Goal: Transaction & Acquisition: Download file/media

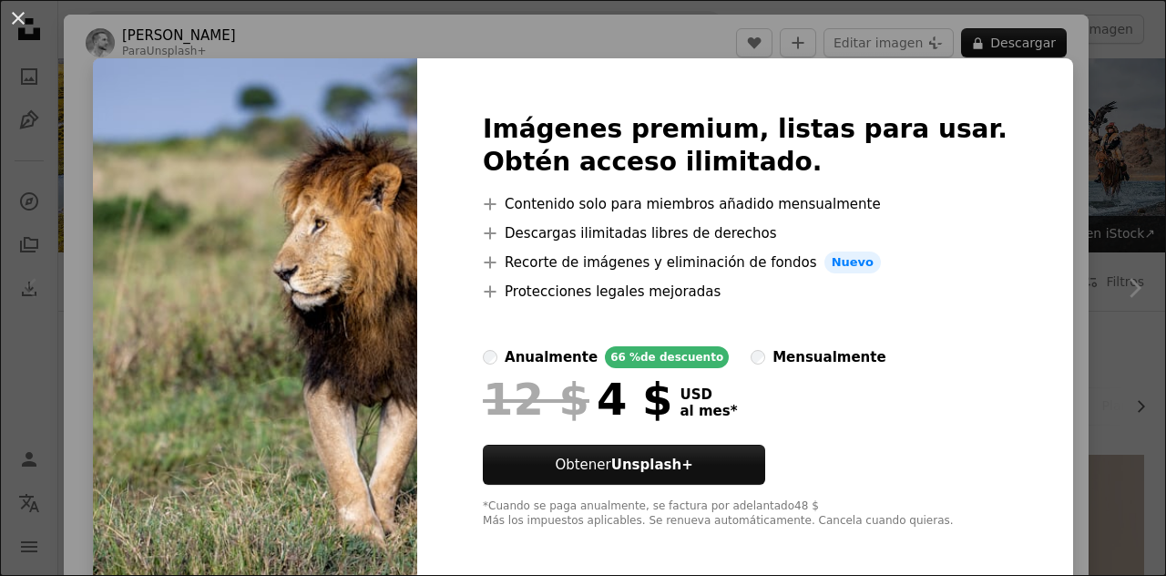
click at [1103, 234] on div "An X shape Imágenes premium, listas para usar. Obtén acceso ilimitado. A plus s…" at bounding box center [583, 288] width 1166 height 576
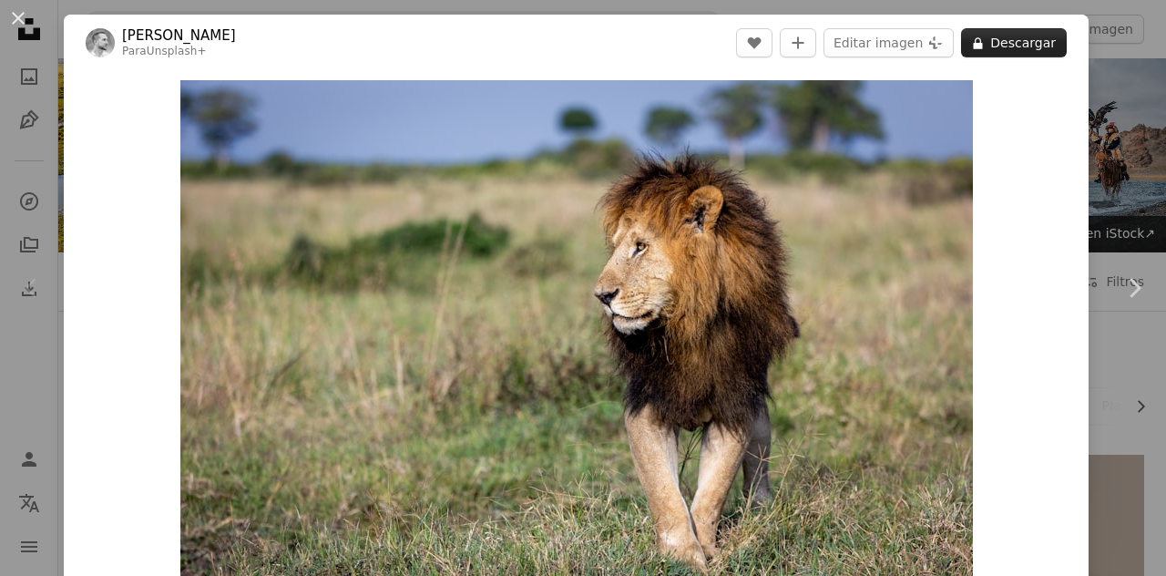
drag, startPoint x: 1016, startPoint y: 167, endPoint x: 1013, endPoint y: 36, distance: 131.2
click at [1013, 36] on div "[PERSON_NAME] Para Unsplash+ A heart A plus sign Editar imagen Plus sign for Un…" at bounding box center [576, 428] width 1025 height 827
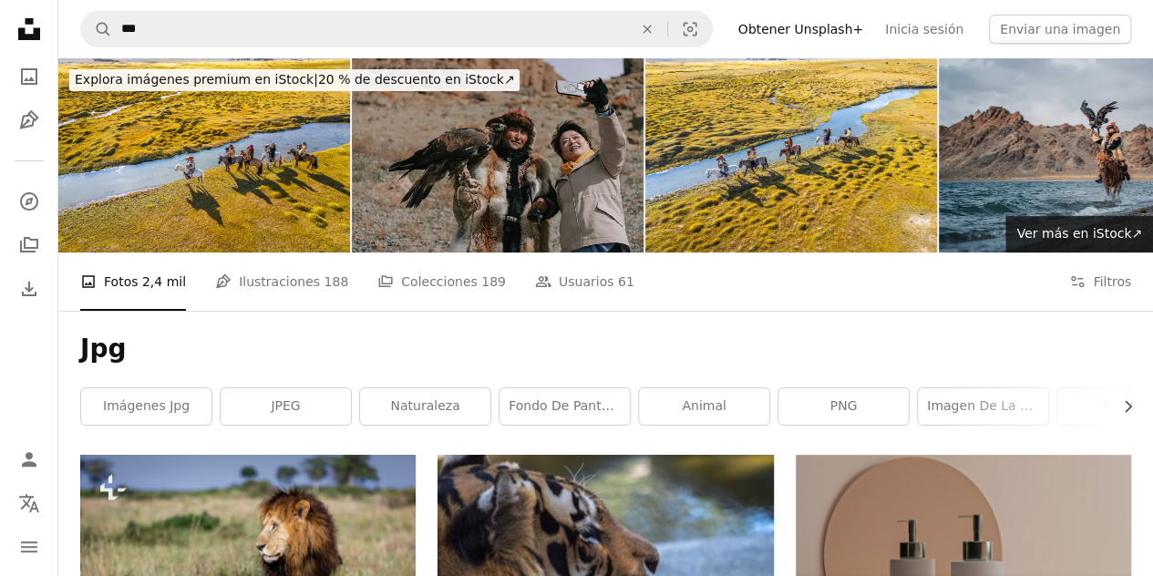
click at [31, 33] on icon "Unsplash logo Página de inicio de Unsplash" at bounding box center [29, 29] width 36 height 36
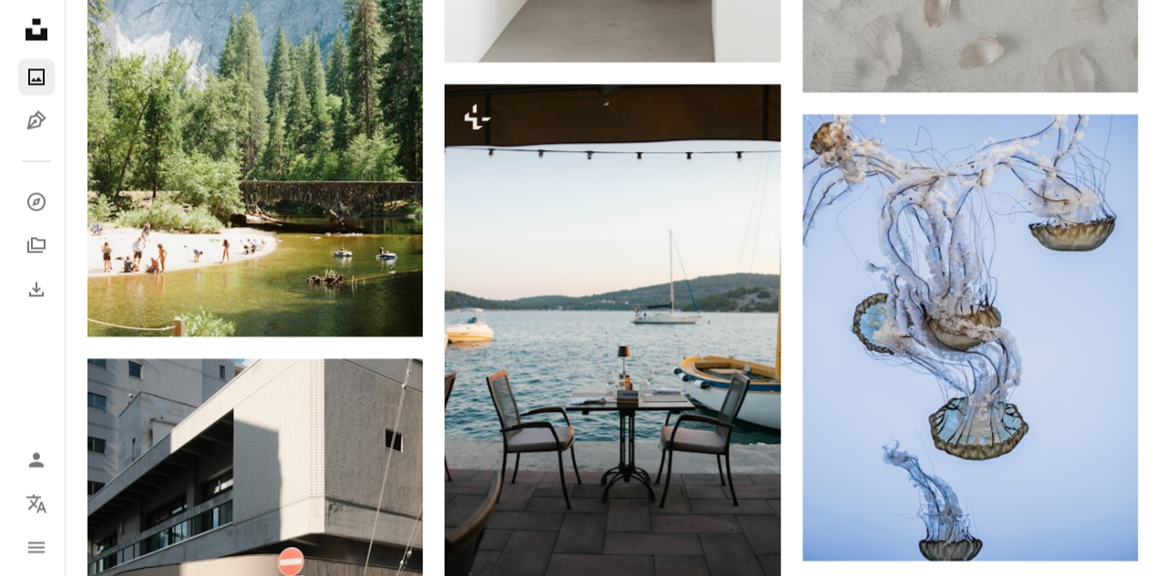
scroll to position [1682, 0]
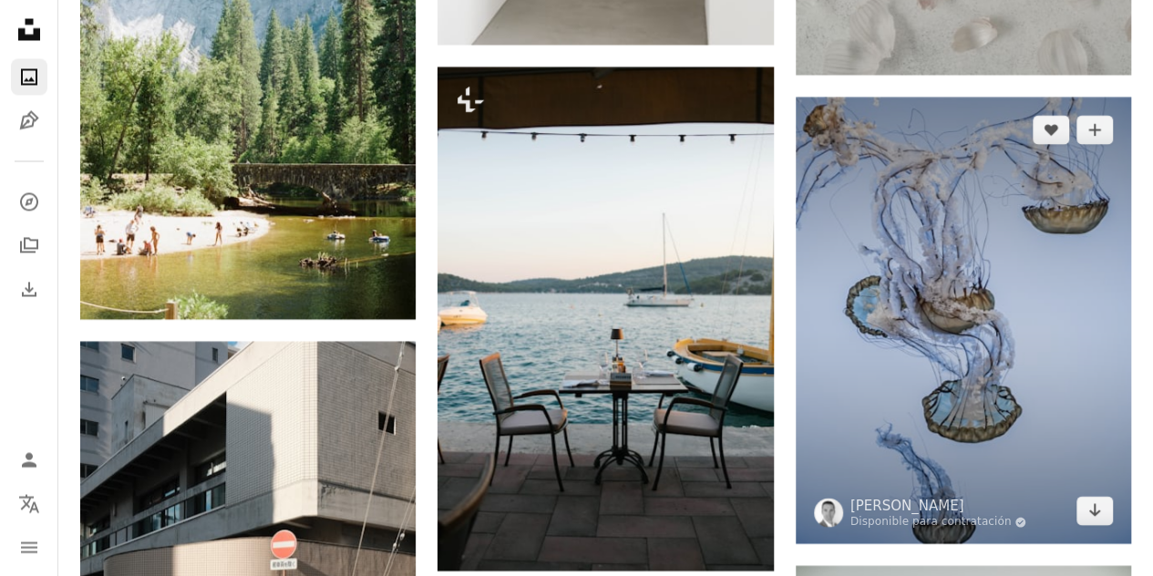
click at [1009, 254] on img at bounding box center [962, 320] width 335 height 447
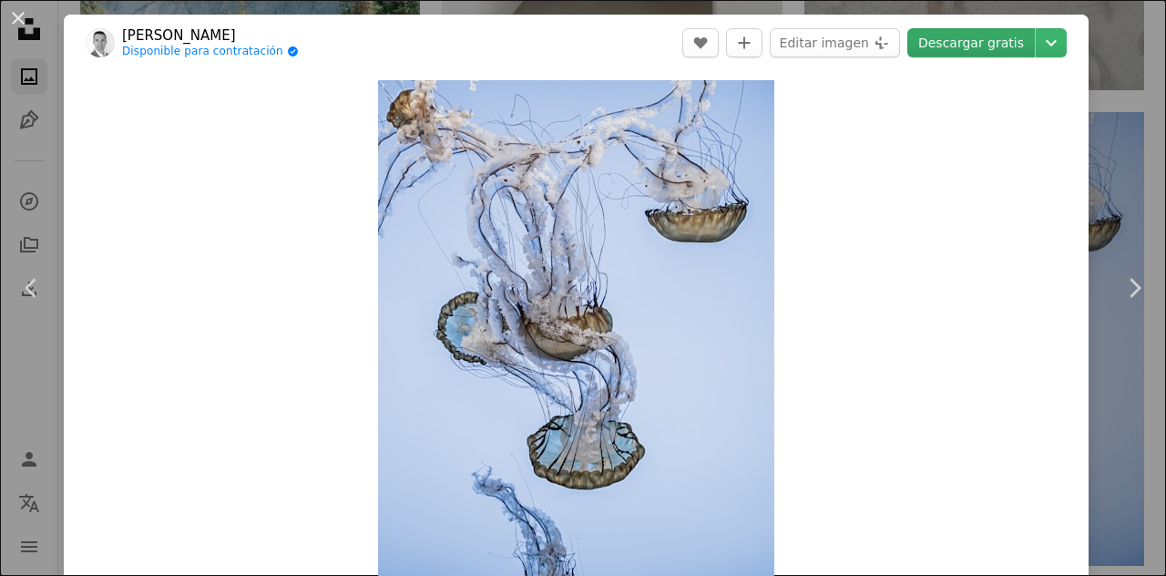
click at [966, 46] on link "Descargar gratis" at bounding box center [971, 42] width 128 height 29
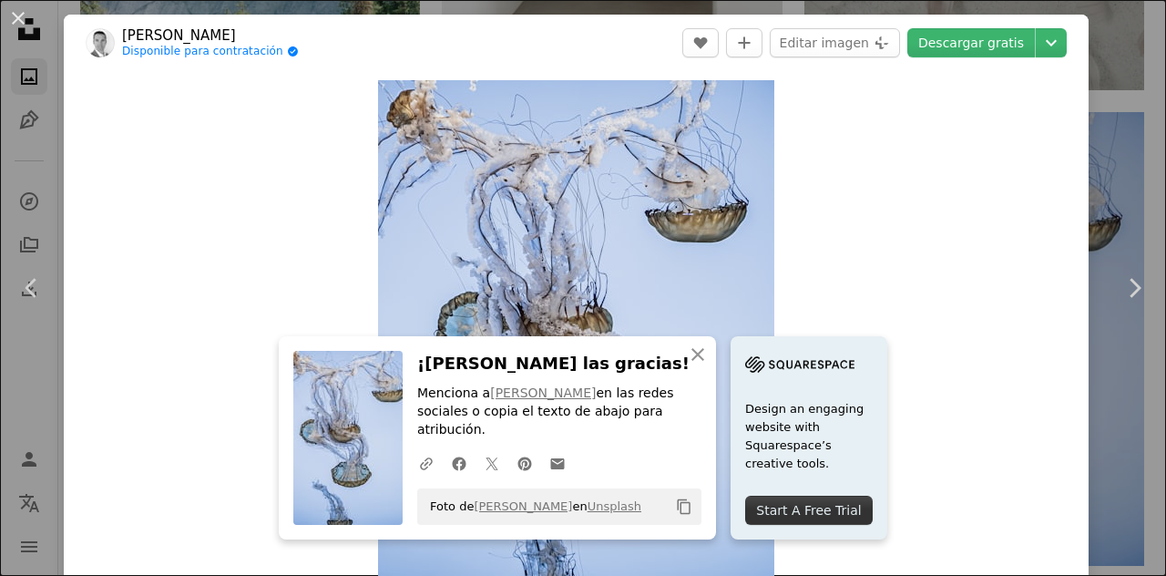
click at [692, 511] on icon "Copy content" at bounding box center [684, 506] width 16 height 16
